Goal: Task Accomplishment & Management: Manage account settings

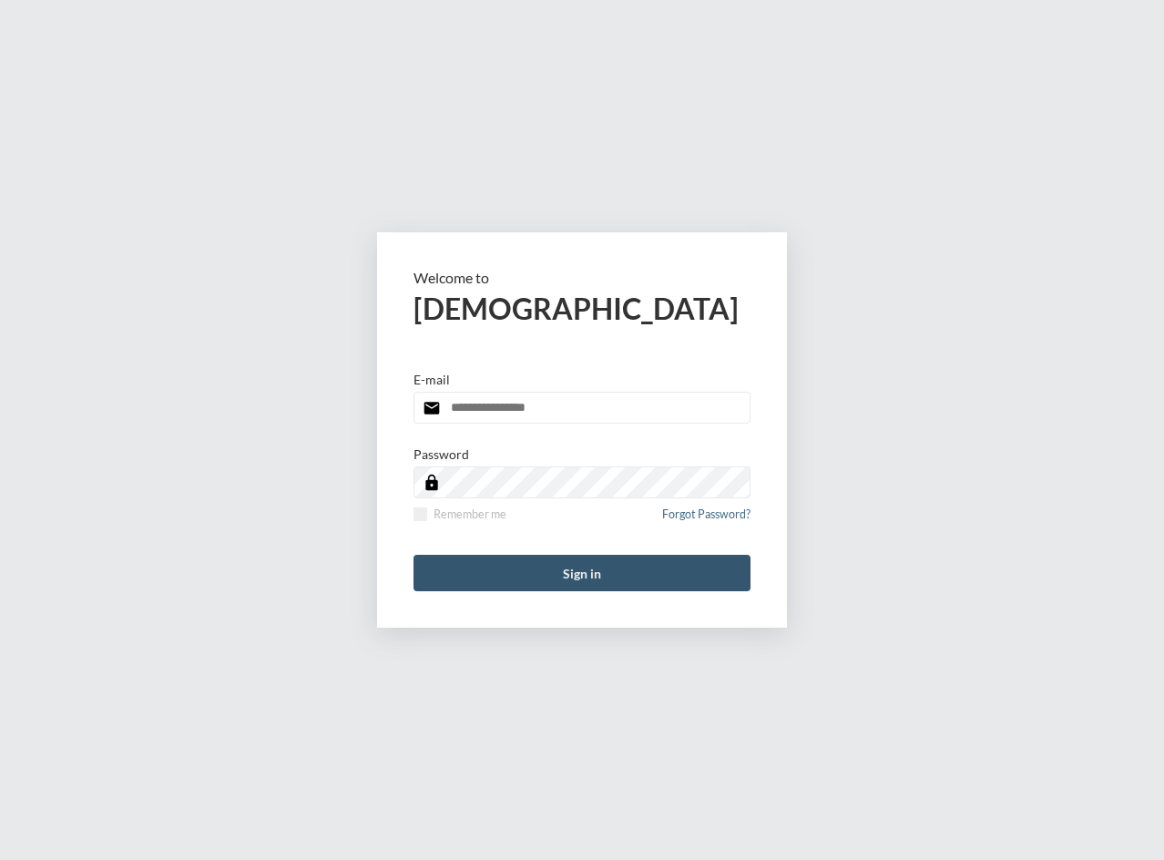
type input "**********"
click at [473, 586] on button "Sign in" at bounding box center [581, 573] width 337 height 36
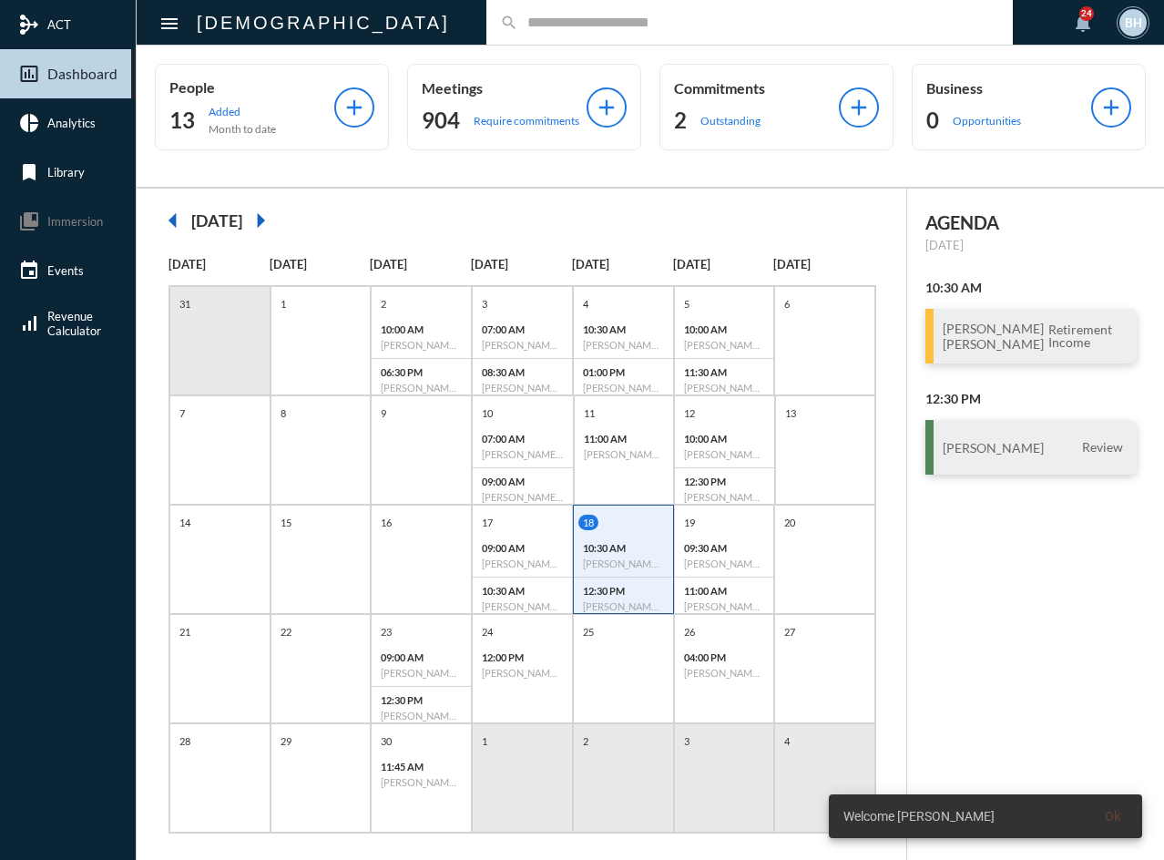
click at [518, 27] on input "text" at bounding box center [758, 22] width 481 height 15
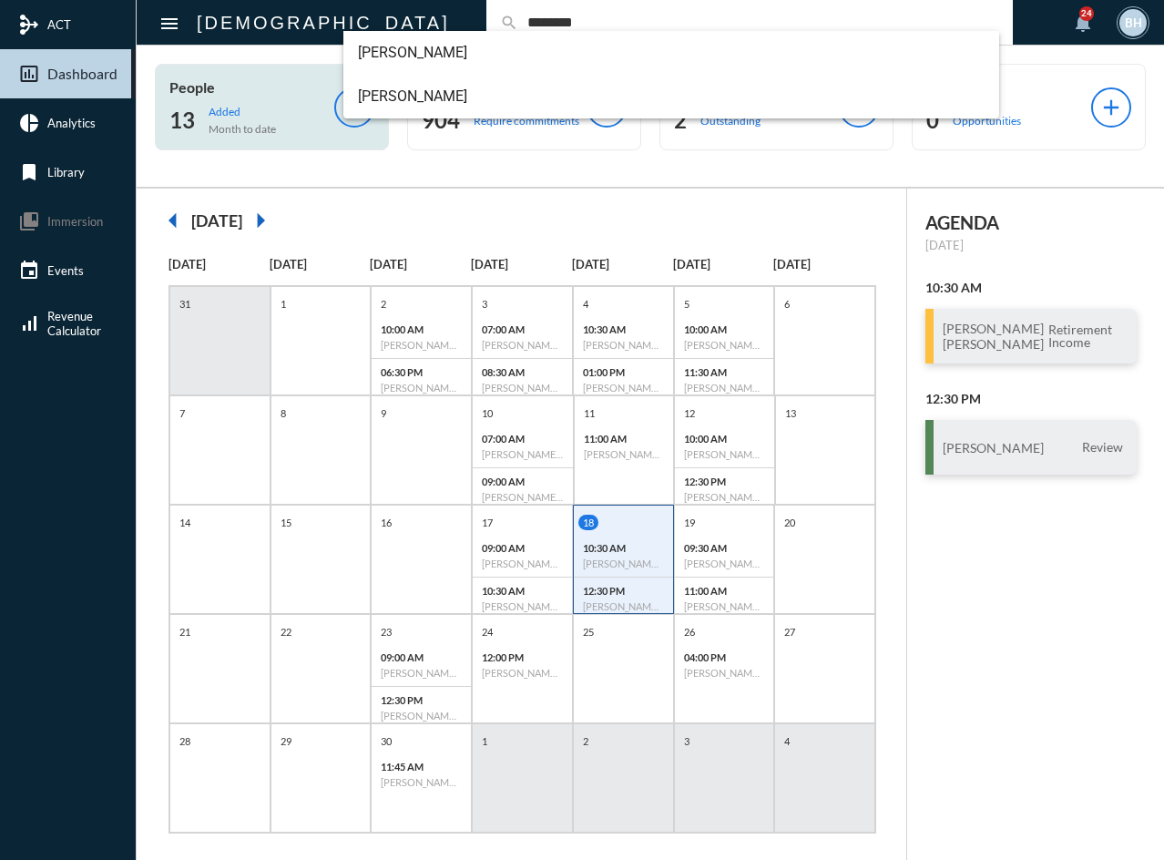
type input "********"
click at [387, 94] on span "[PERSON_NAME]" at bounding box center [671, 97] width 627 height 44
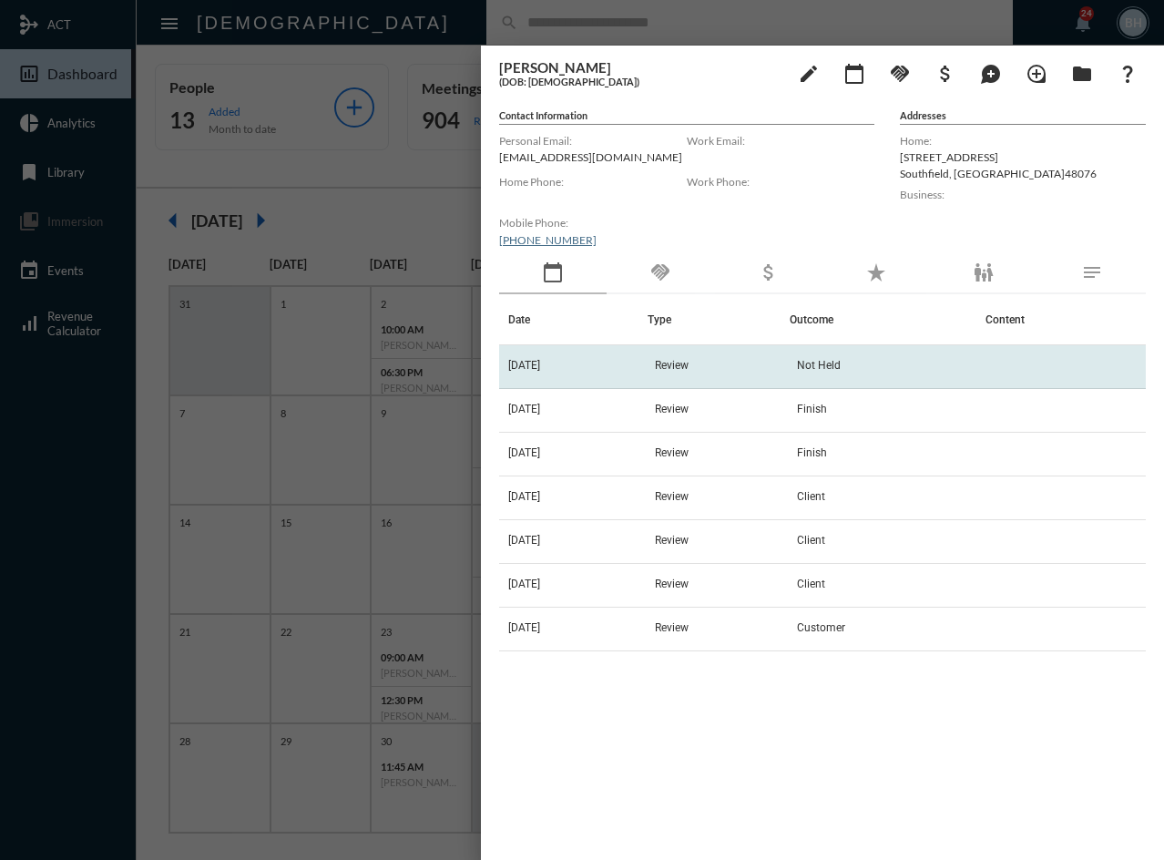
click at [667, 370] on td "Review" at bounding box center [718, 367] width 143 height 44
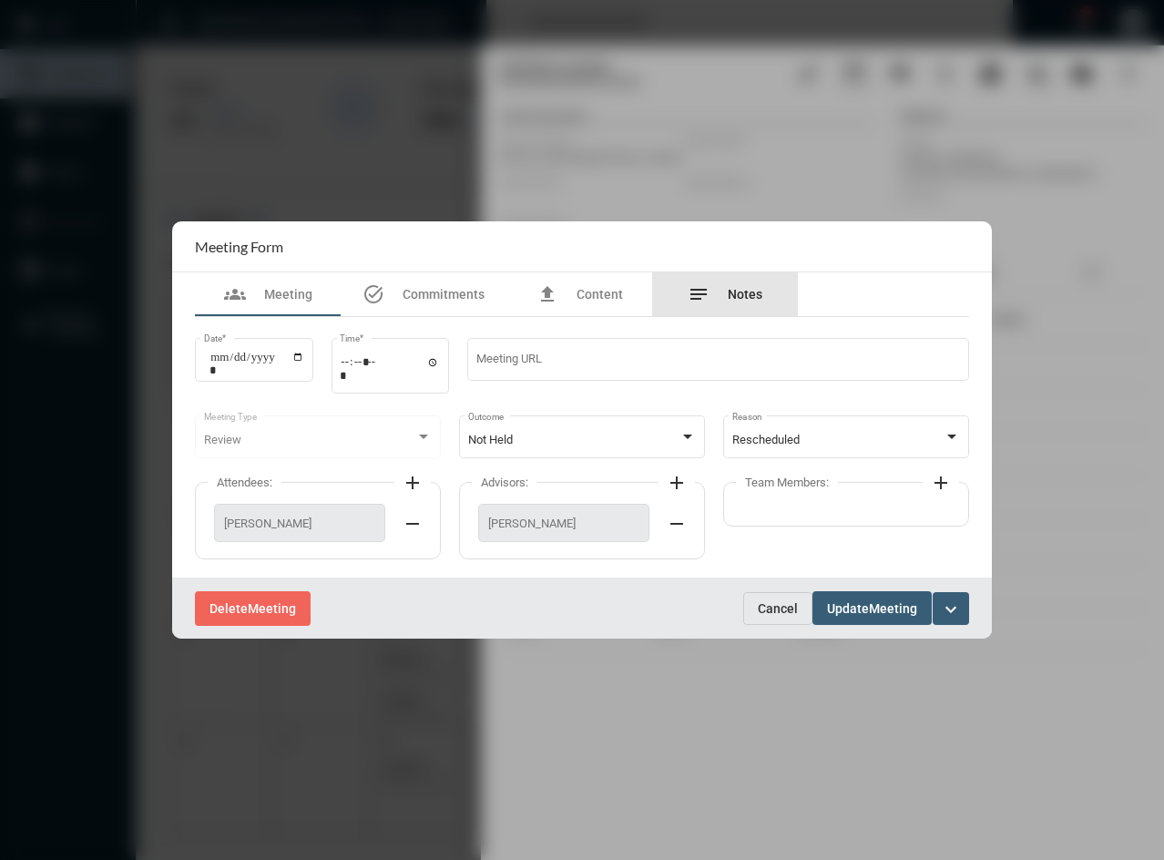
click at [720, 290] on div "notes Notes" at bounding box center [725, 294] width 75 height 22
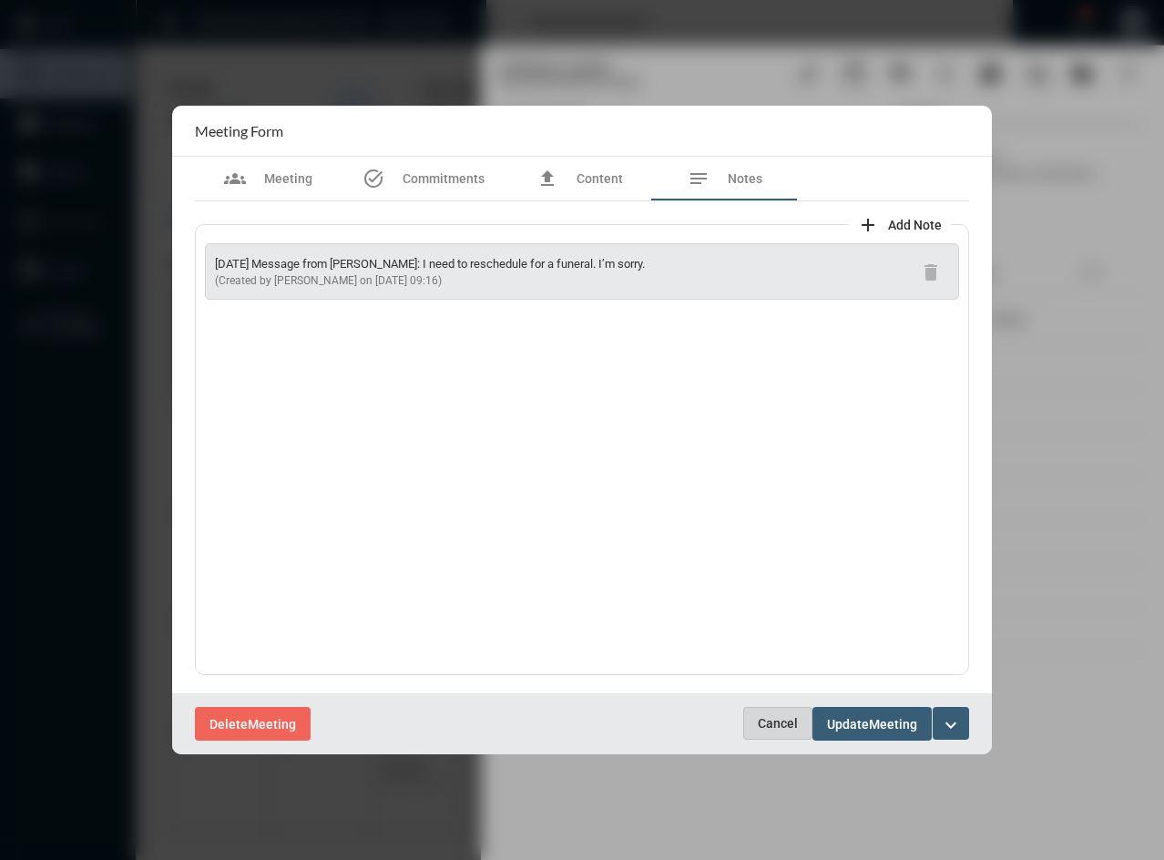
click at [760, 723] on span "Cancel" at bounding box center [778, 723] width 40 height 15
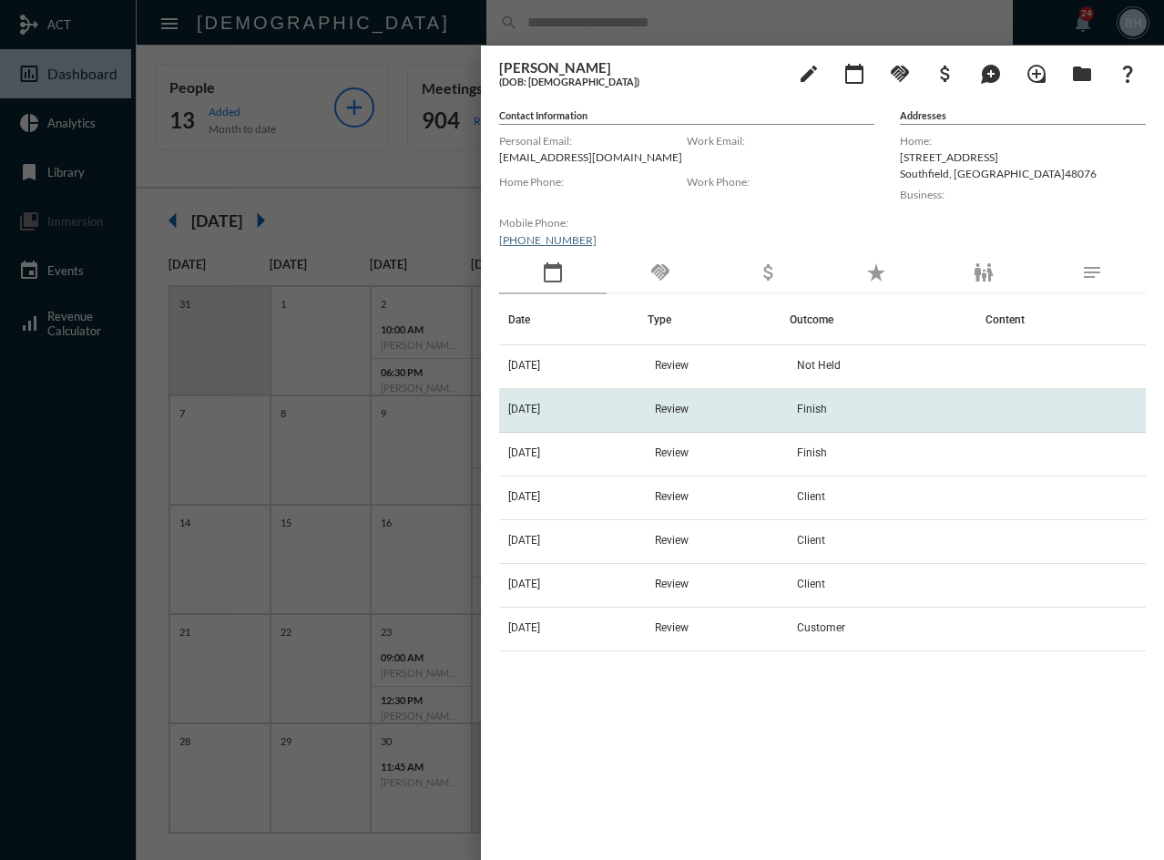
click at [670, 414] on td "Review" at bounding box center [718, 411] width 143 height 44
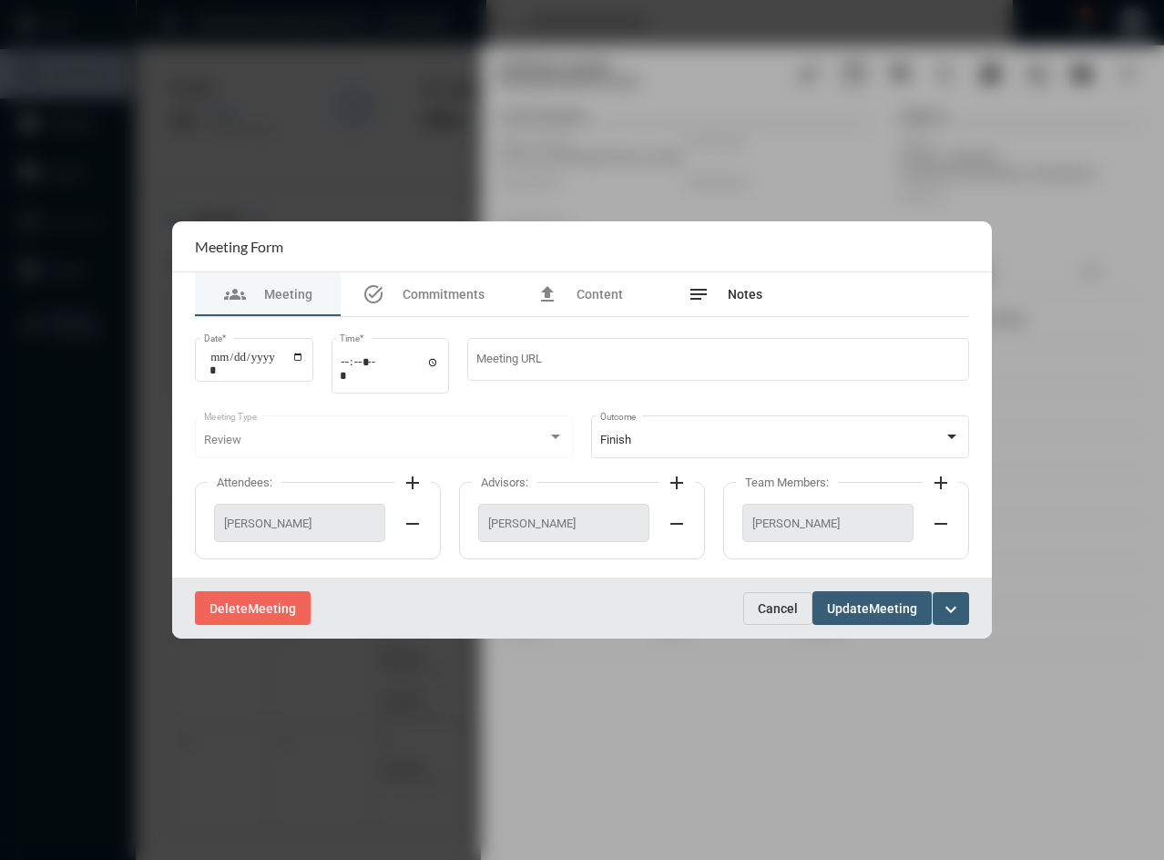
click at [729, 293] on span "Notes" at bounding box center [745, 294] width 35 height 15
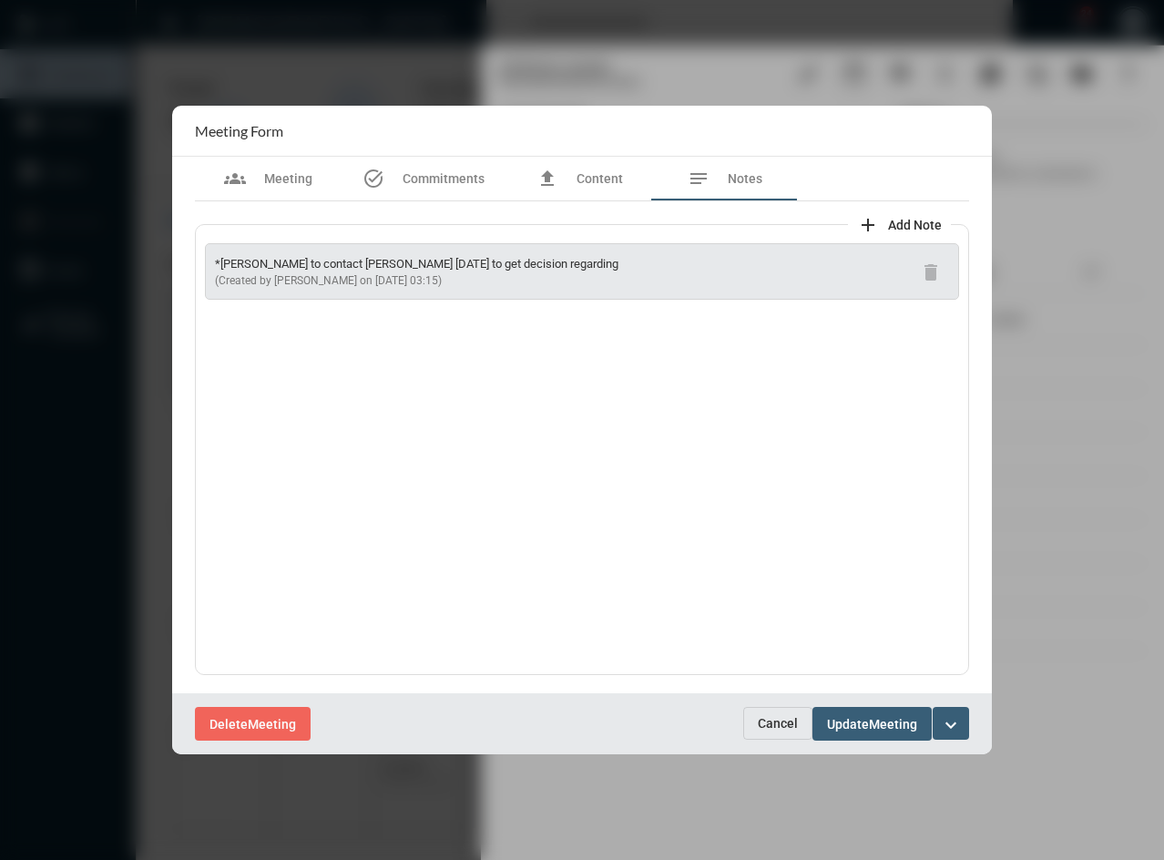
click at [772, 733] on button "Cancel" at bounding box center [777, 723] width 69 height 33
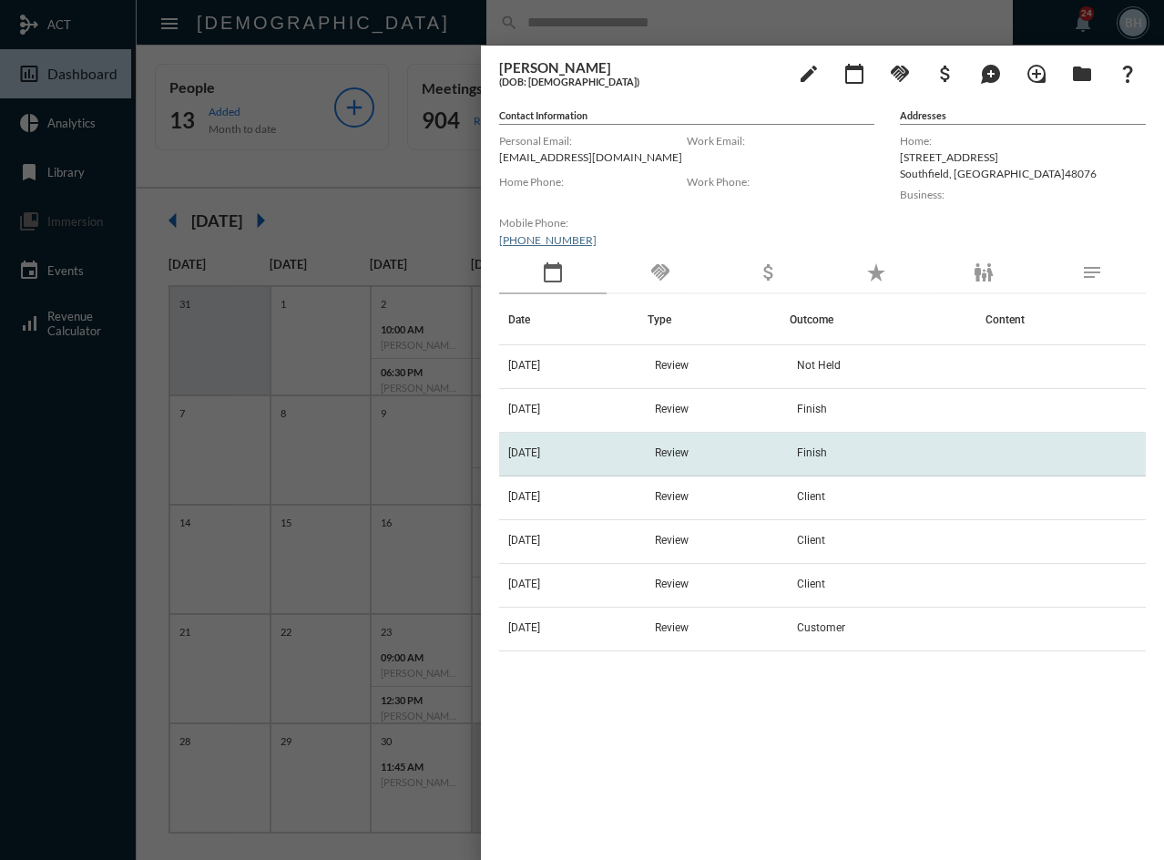
click at [729, 441] on td "Review" at bounding box center [718, 455] width 143 height 44
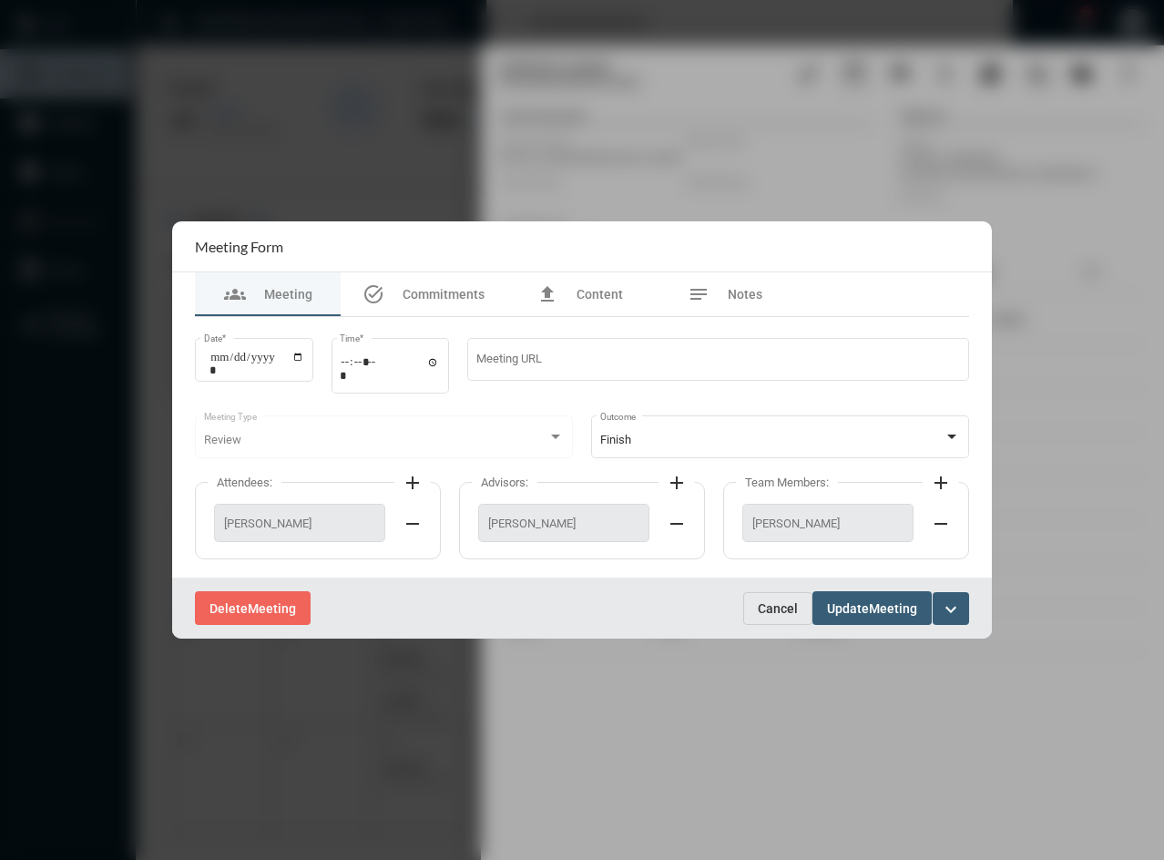
click at [774, 606] on span "Cancel" at bounding box center [778, 608] width 40 height 15
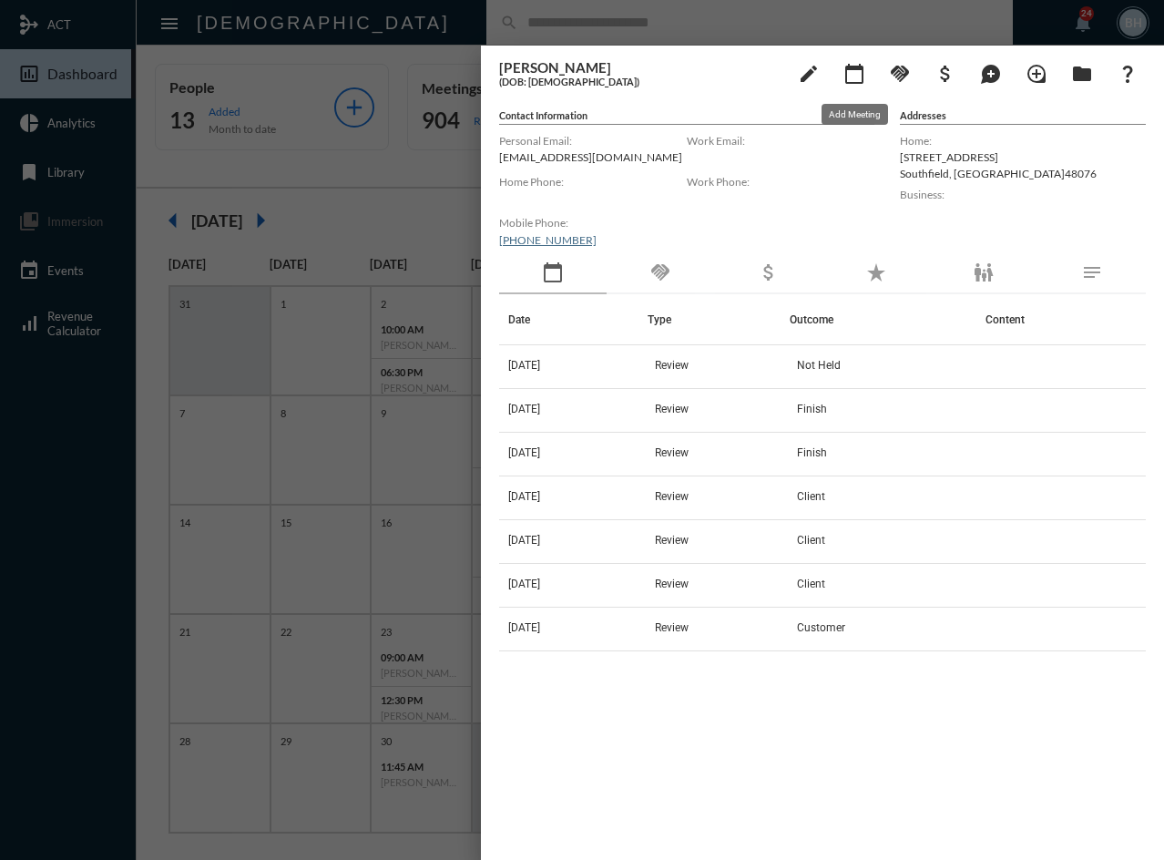
click at [856, 80] on mat-icon "calendar_today" at bounding box center [854, 74] width 22 height 22
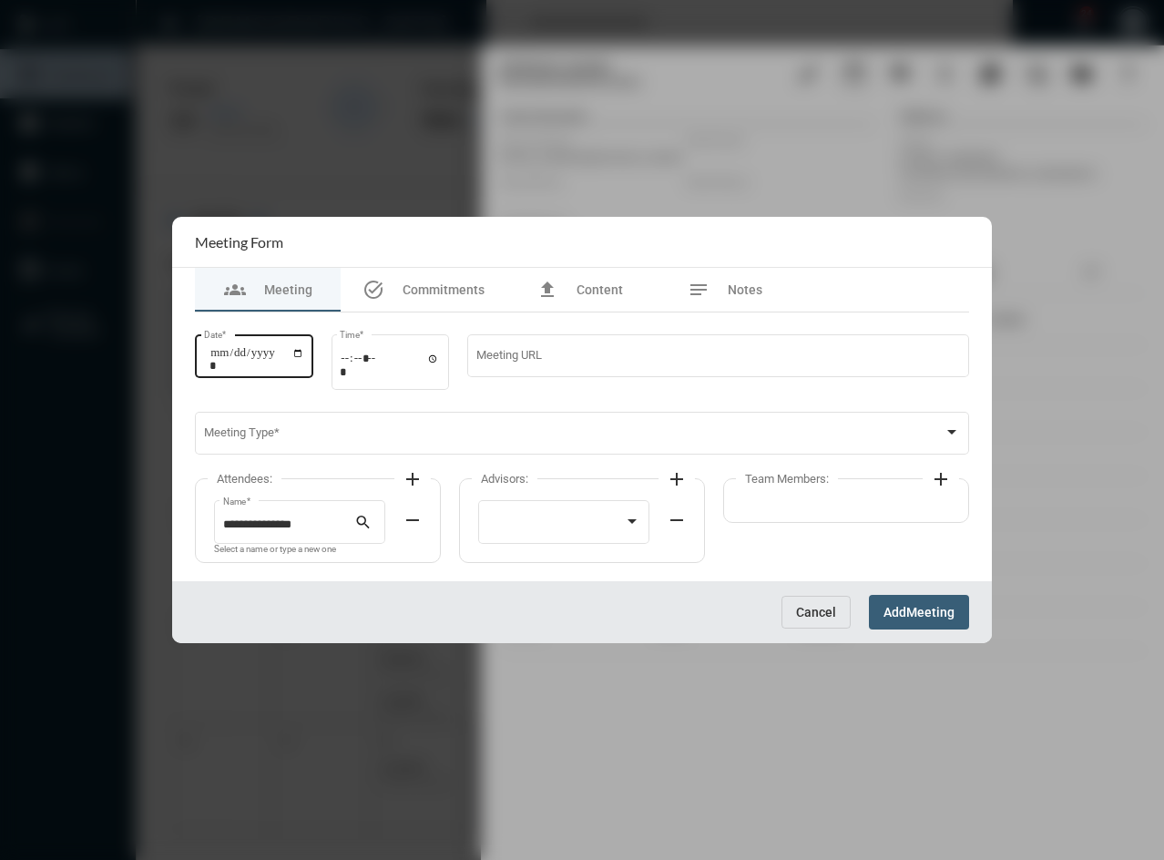
click at [222, 361] on input "Date *" at bounding box center [256, 358] width 95 height 25
type input "**********"
click at [351, 361] on input "Time *" at bounding box center [390, 364] width 100 height 26
type input "*****"
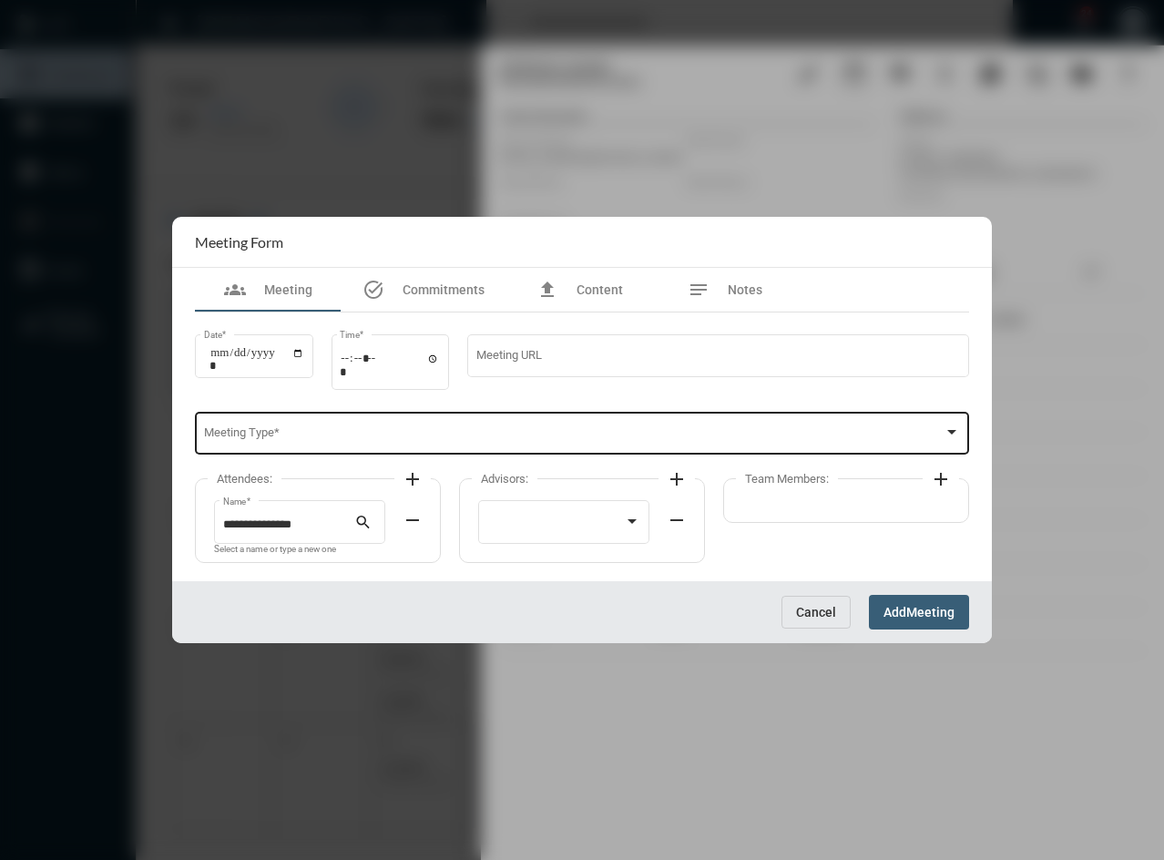
click at [278, 447] on div "Meeting Type *" at bounding box center [582, 432] width 757 height 46
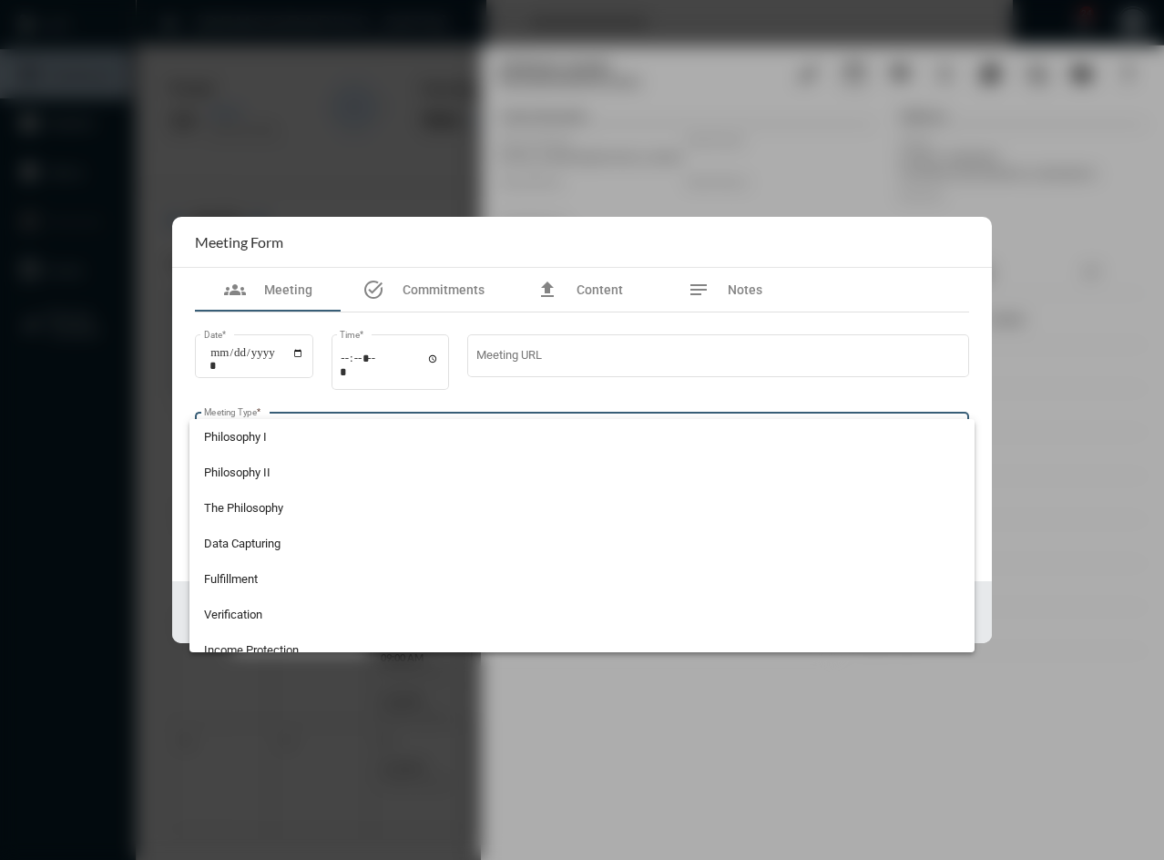
scroll to position [371, 0]
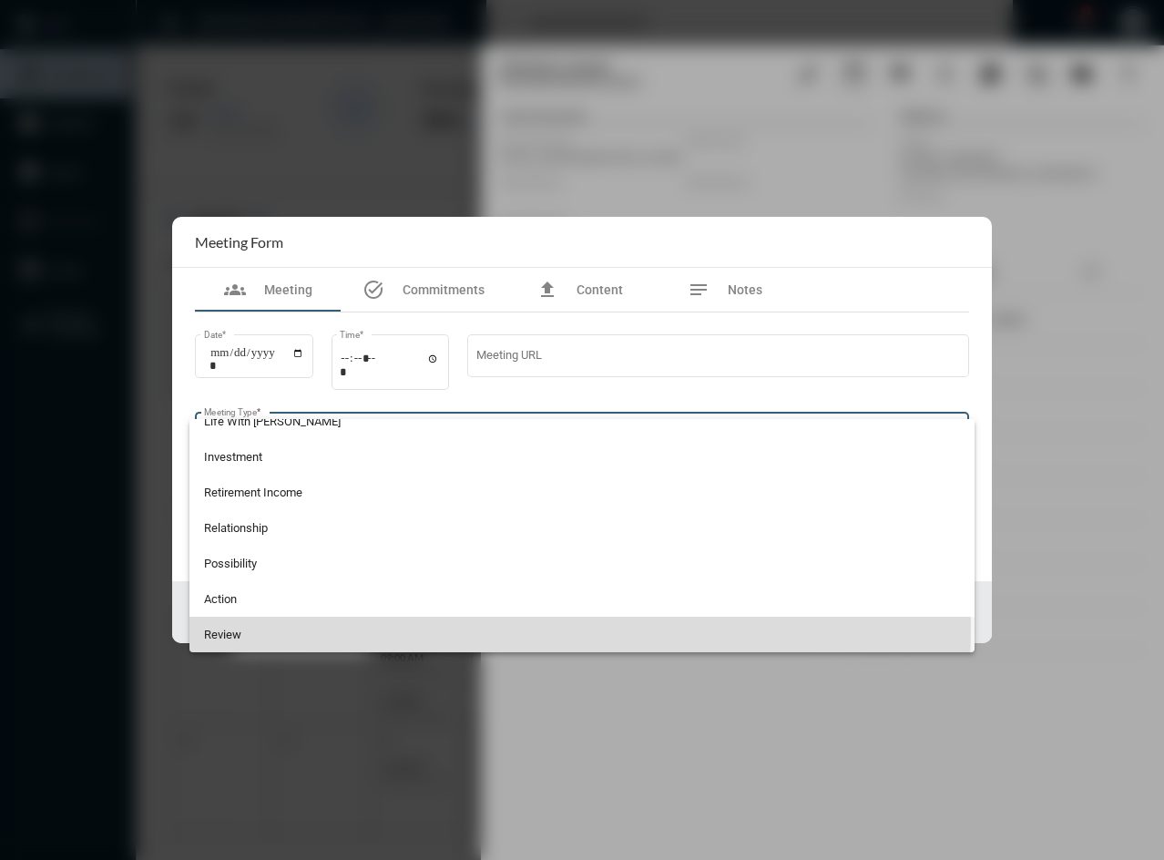
click at [247, 623] on span "Review" at bounding box center [582, 634] width 757 height 36
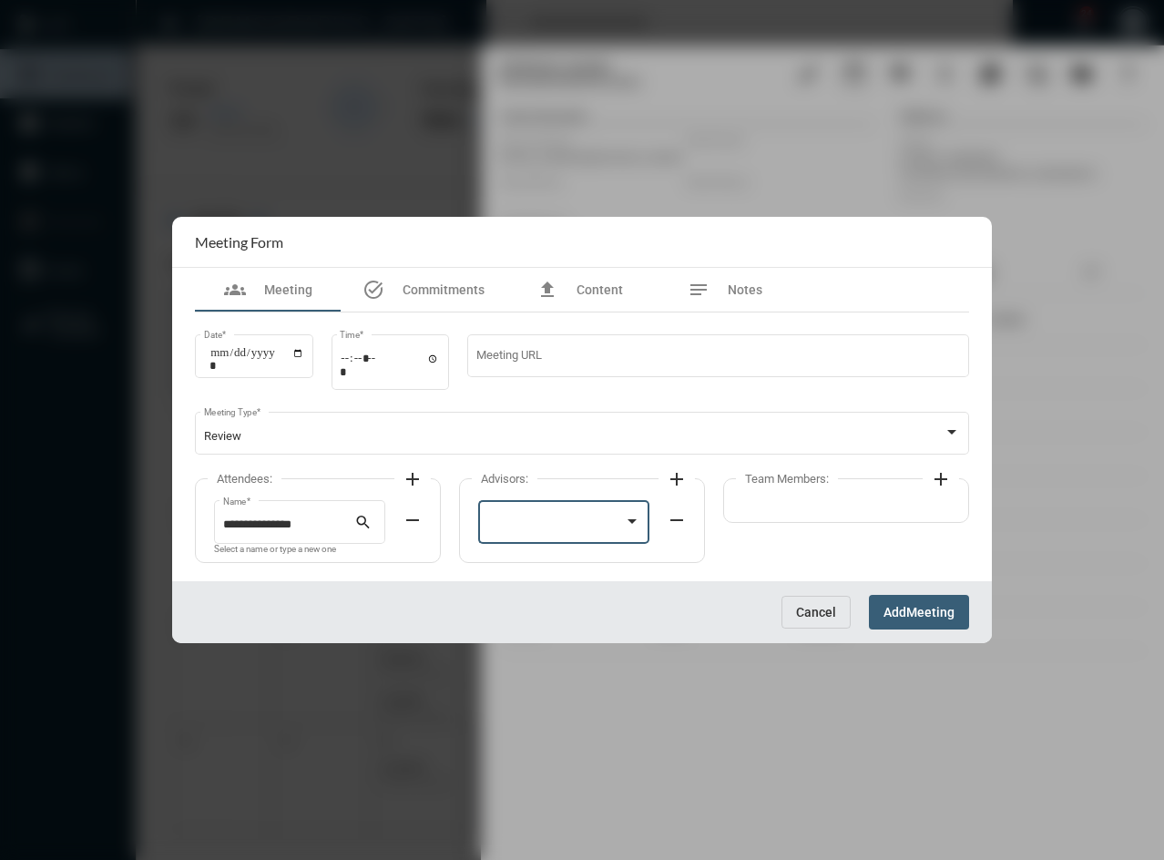
click at [548, 518] on div at bounding box center [556, 525] width 138 height 14
click at [548, 522] on span "Tim Schafer" at bounding box center [564, 525] width 154 height 36
click at [917, 606] on span "Meeting" at bounding box center [930, 613] width 48 height 15
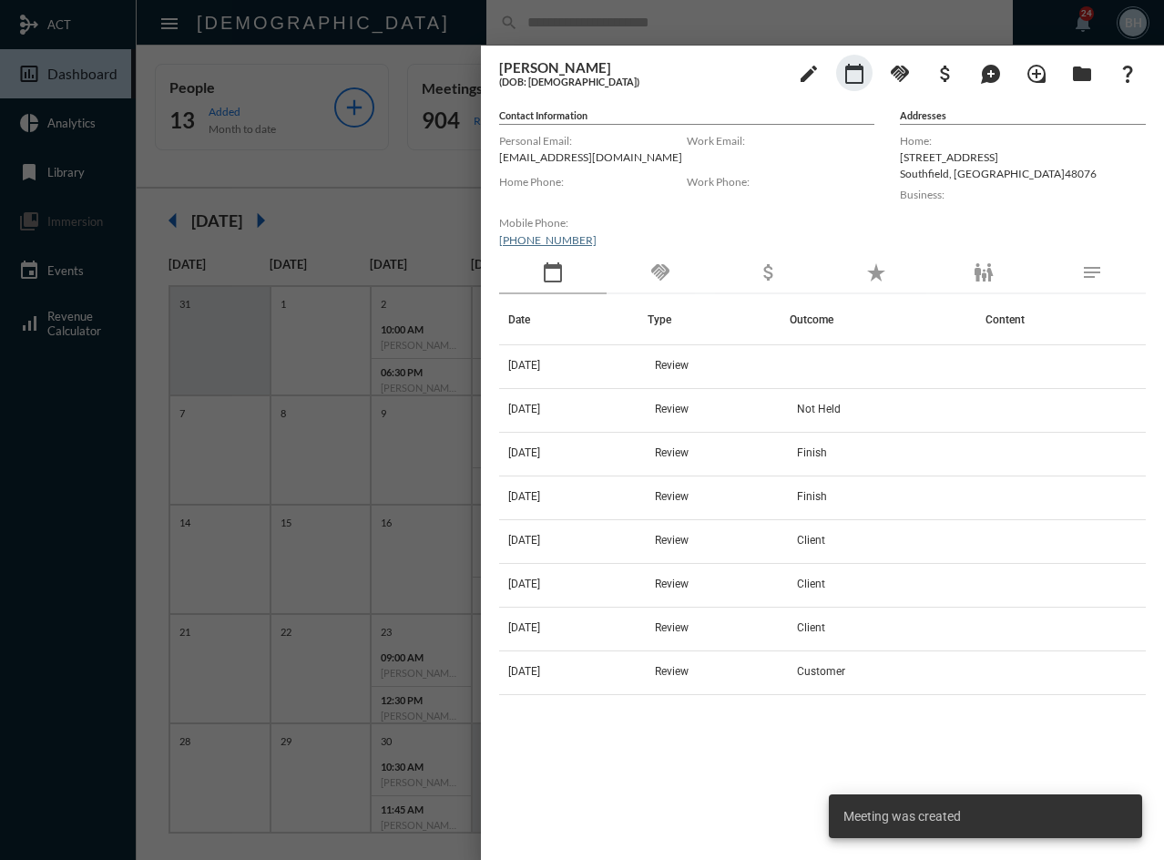
click at [686, 278] on div "handshake" at bounding box center [659, 273] width 107 height 42
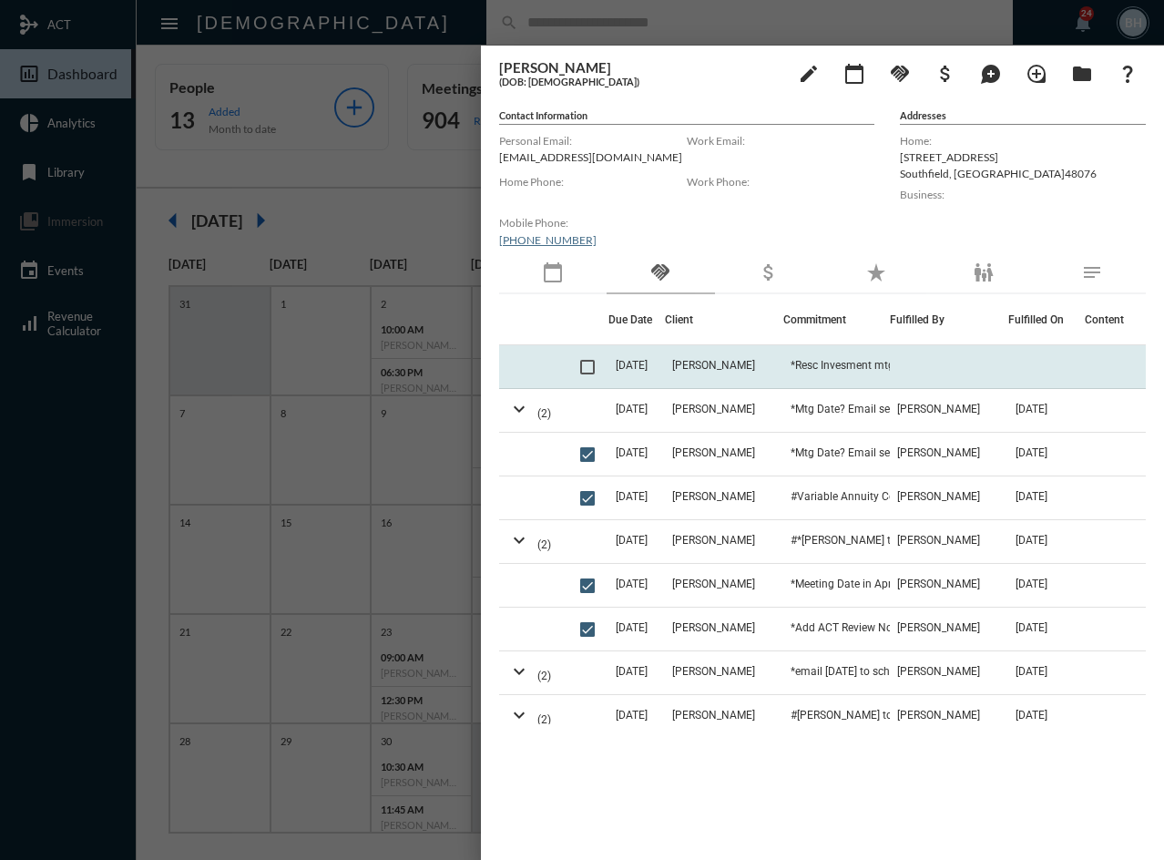
click at [654, 353] on td "9/29/25" at bounding box center [636, 367] width 56 height 44
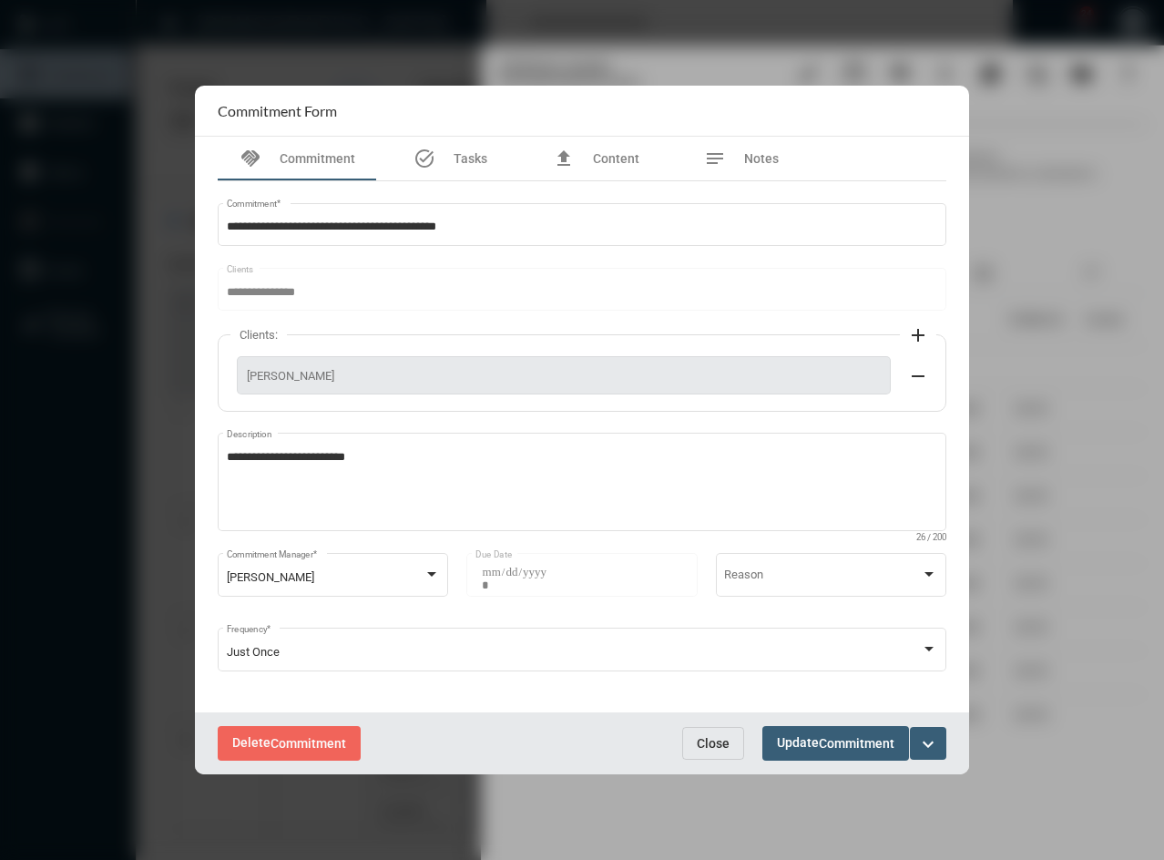
click at [827, 747] on span "Commitment" at bounding box center [857, 744] width 76 height 15
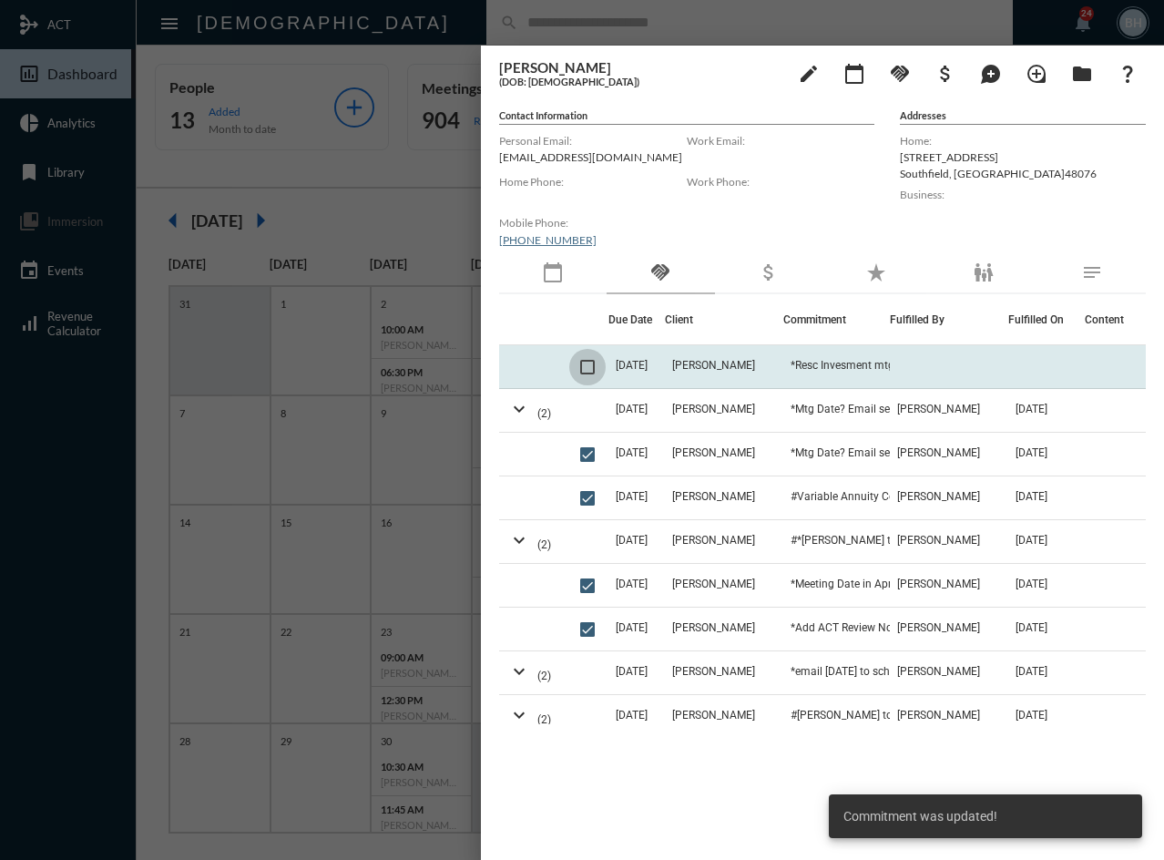
click at [590, 366] on span at bounding box center [587, 367] width 15 height 15
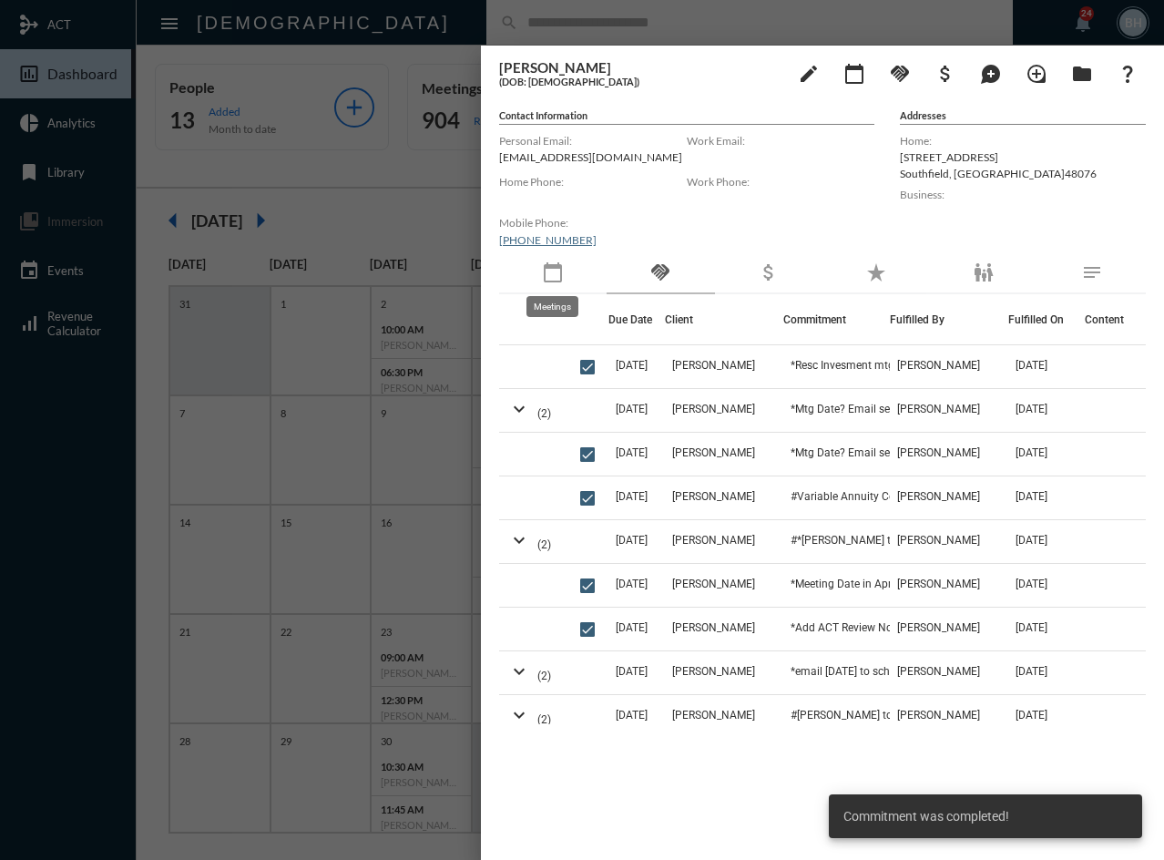
click at [557, 275] on mat-icon "calendar_today" at bounding box center [553, 272] width 22 height 22
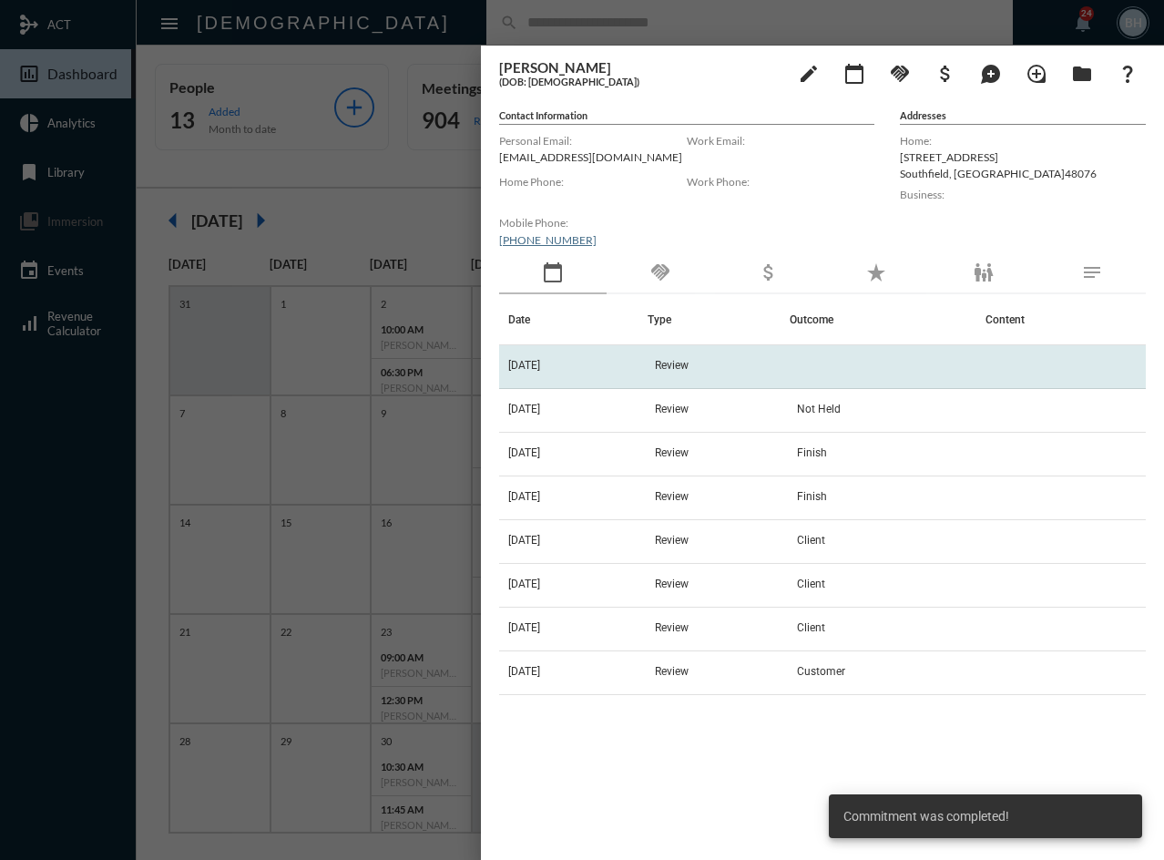
click at [688, 363] on span "Review" at bounding box center [672, 365] width 34 height 13
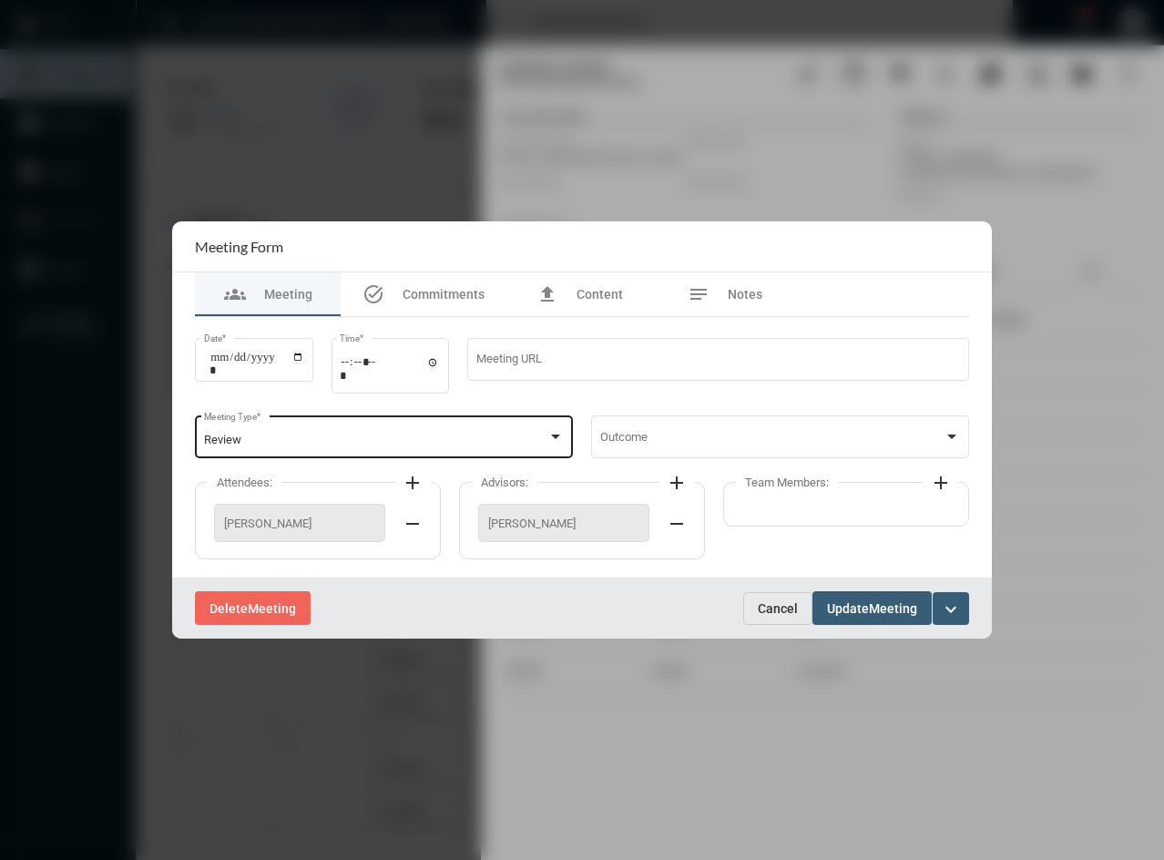
click at [270, 446] on div "Review" at bounding box center [376, 440] width 344 height 14
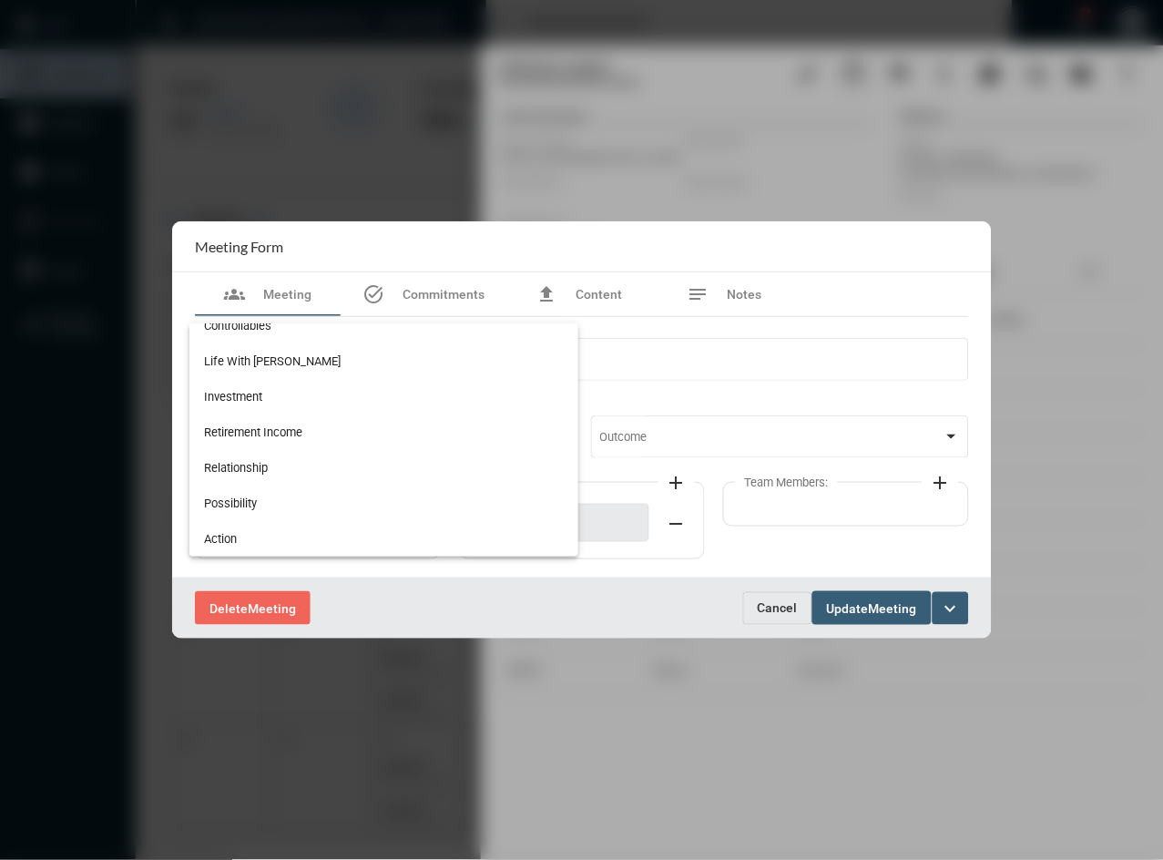
scroll to position [324, 0]
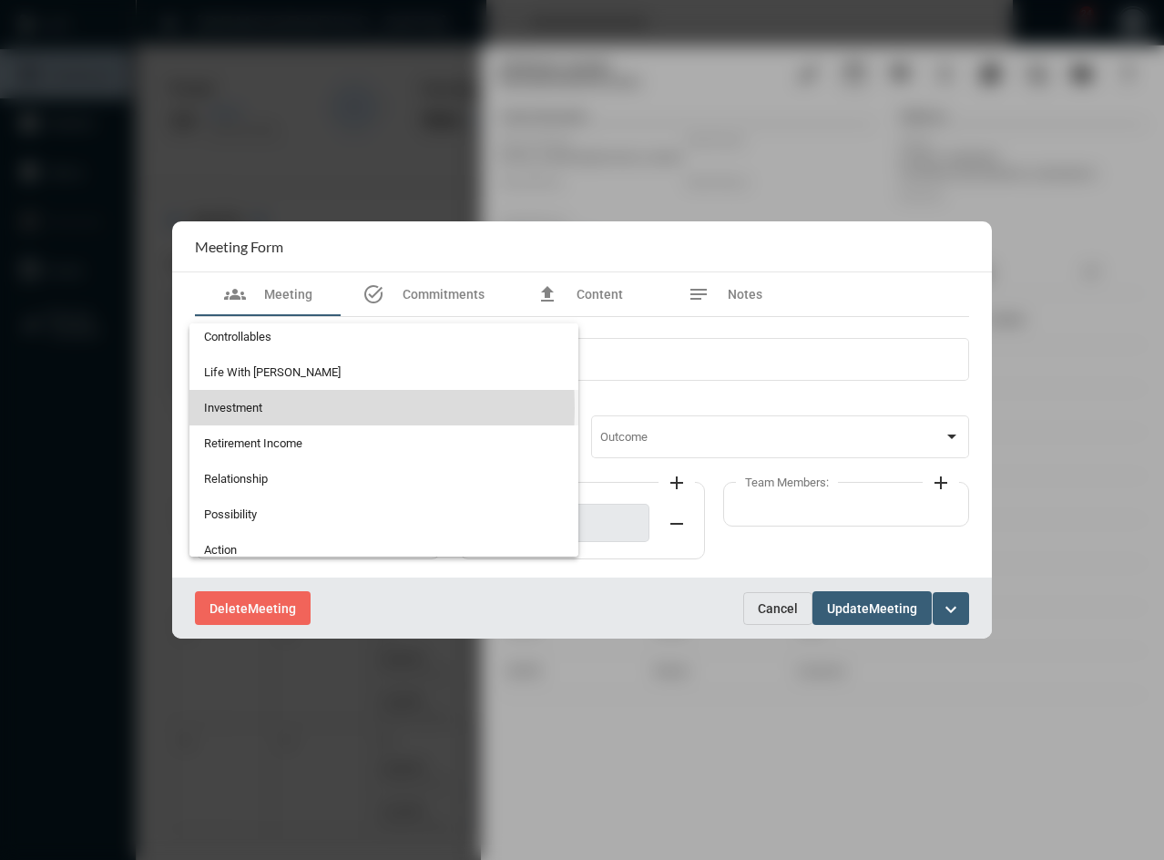
click at [237, 408] on span "Investment" at bounding box center [384, 408] width 361 height 36
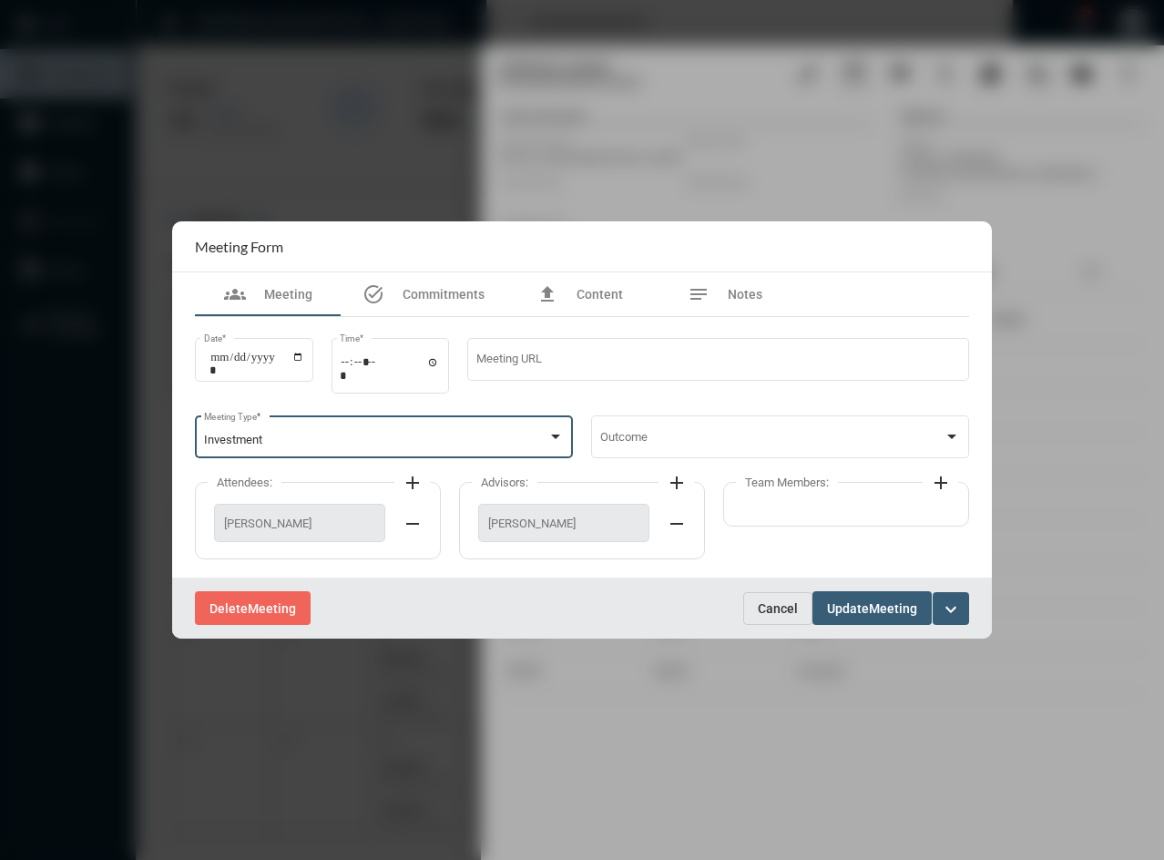
click at [864, 598] on button "Update Meeting" at bounding box center [871, 608] width 119 height 34
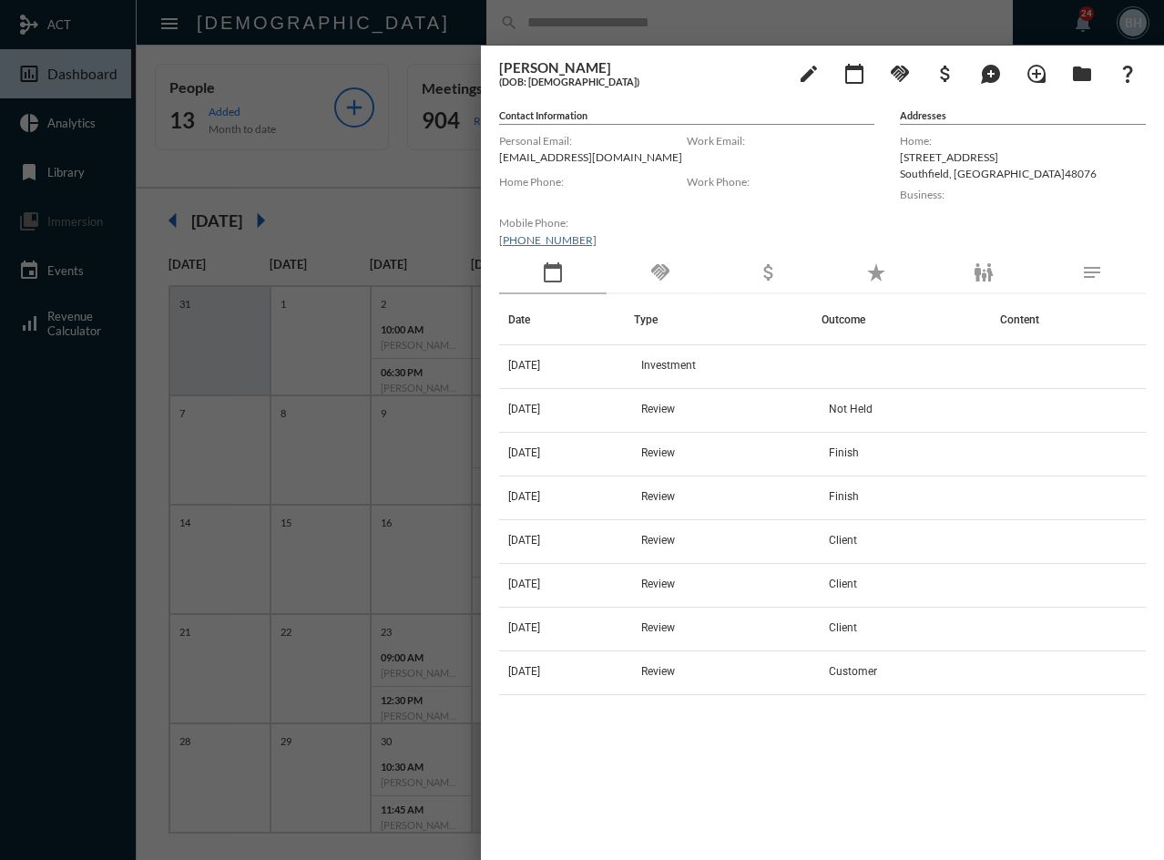
click at [835, 769] on div "Date Type Outcome Content 9/30/25 Investment 9/10/25 Review Not Held 4/11/24 Re…" at bounding box center [822, 553] width 647 height 518
click at [439, 15] on div at bounding box center [582, 430] width 1164 height 860
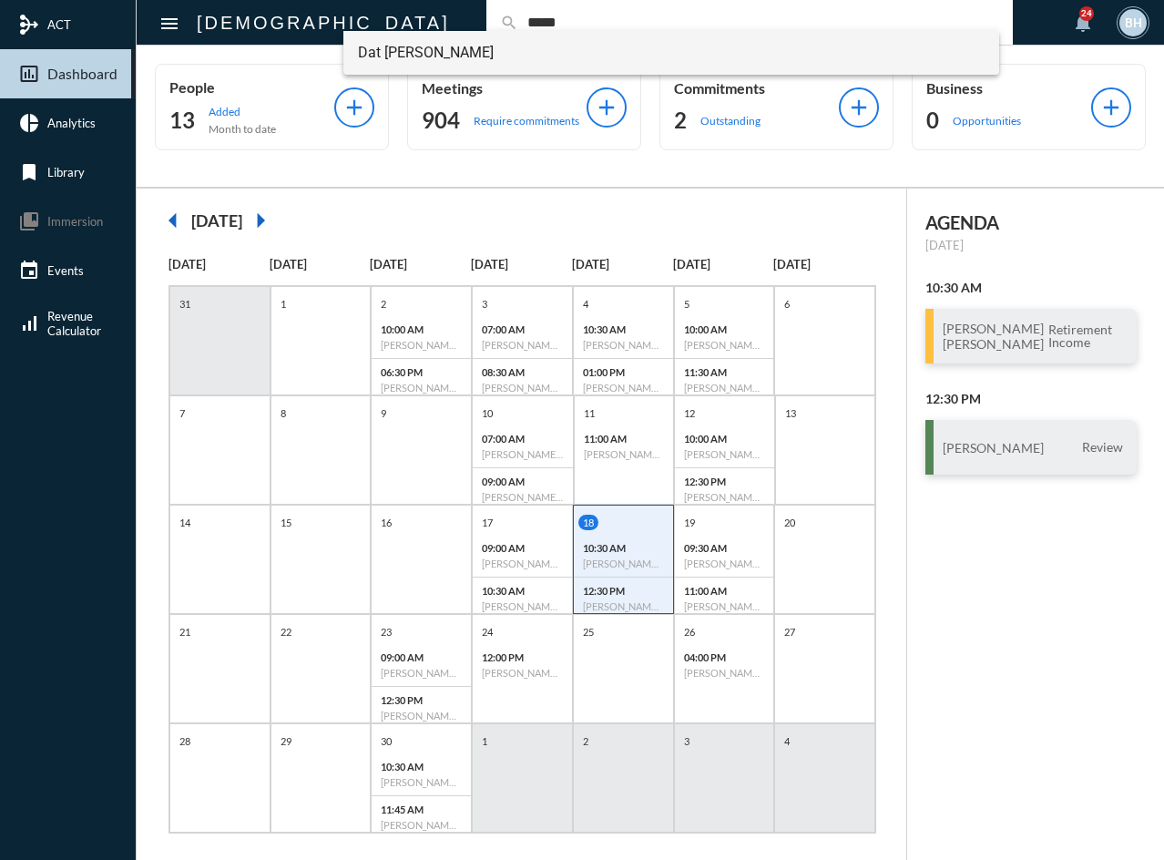
type input "*****"
click at [400, 55] on span "Dat Duong" at bounding box center [671, 53] width 627 height 44
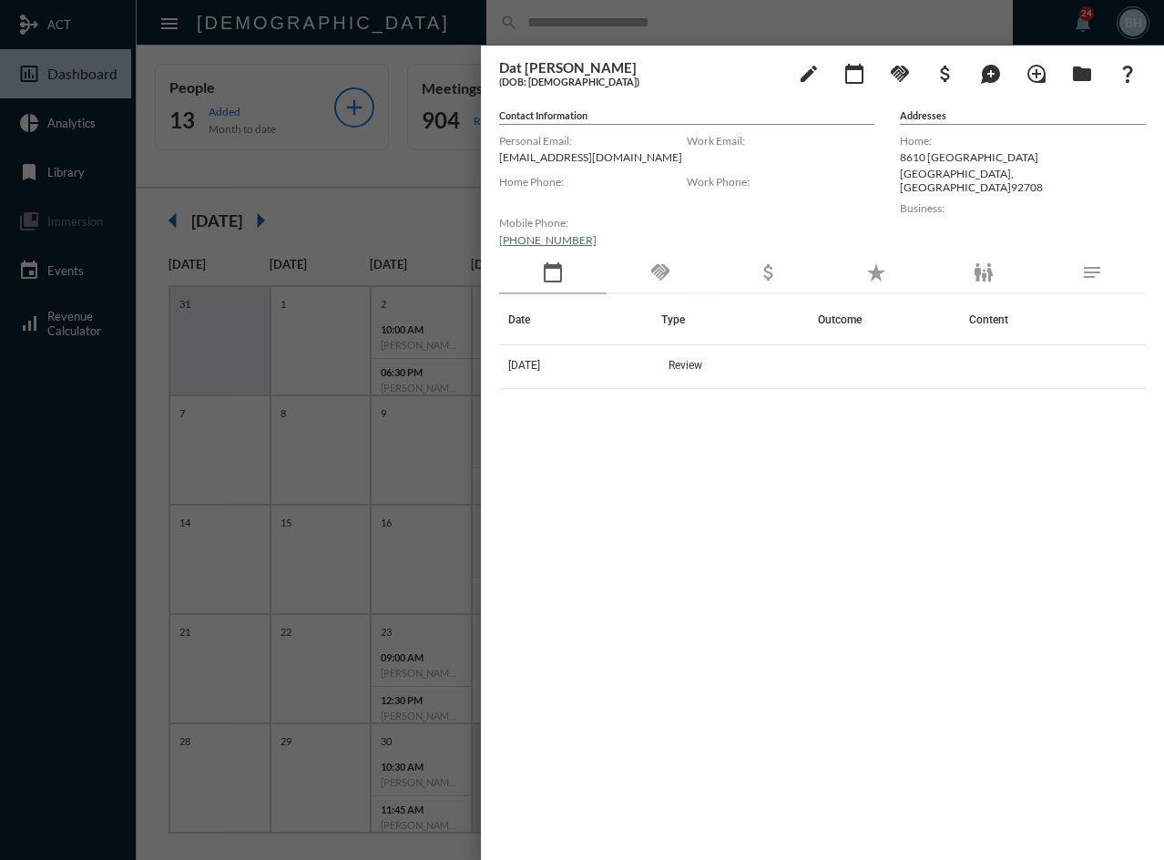
click at [910, 671] on div "Date Type Outcome Content 10/1/25 Review" at bounding box center [822, 553] width 647 height 518
drag, startPoint x: 718, startPoint y: 528, endPoint x: 713, endPoint y: 240, distance: 287.8
click at [718, 523] on div "Date Type Outcome Content 10/1/25 Review" at bounding box center [821, 553] width 647 height 518
click at [681, 1] on div at bounding box center [581, 430] width 1163 height 860
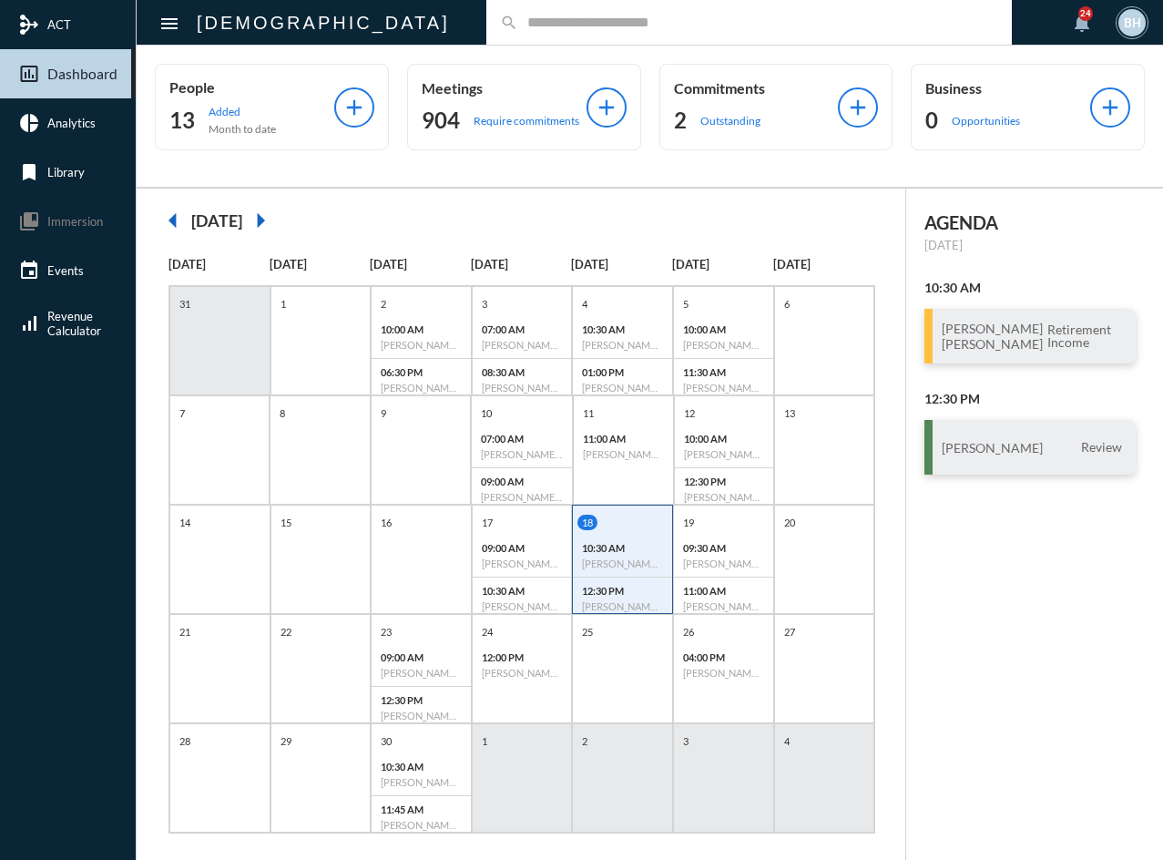
click at [1014, 678] on div "AGENDA Thursday, Sep 18 10:30 AM Mike Pavlica Terri Pavlica Retirement Income 1…" at bounding box center [1034, 533] width 257 height 690
click at [1034, 663] on div "AGENDA Thursday, Sep 18 10:30 AM Mike Pavlica Terri Pavlica Retirement Income 1…" at bounding box center [1034, 533] width 257 height 690
click at [1043, 679] on div "AGENDA Thursday, Sep 18 10:30 AM Mike Pavlica Terri Pavlica Retirement Income 1…" at bounding box center [1034, 533] width 257 height 690
click at [1086, 709] on div "AGENDA Thursday, Sep 18 10:30 AM Mike Pavlica Terri Pavlica Retirement Income 1…" at bounding box center [1034, 533] width 257 height 690
click at [976, 709] on div "AGENDA Thursday, Sep 18 10:30 AM Mike Pavlica Terri Pavlica Retirement Income 1…" at bounding box center [1034, 533] width 257 height 690
